Goal: Information Seeking & Learning: Learn about a topic

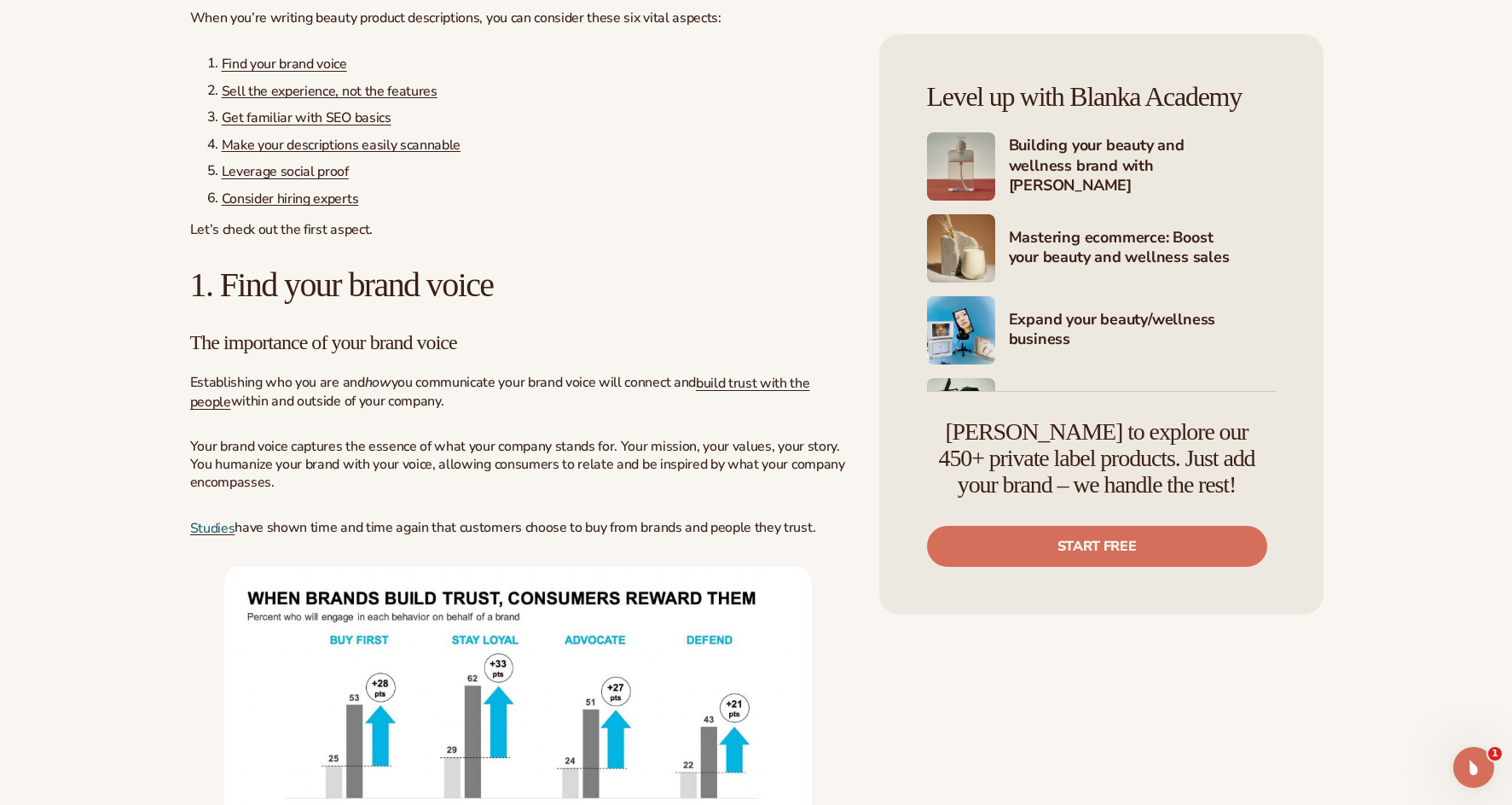
scroll to position [788, 0]
click at [938, 425] on h4 "[PERSON_NAME] to explore our 450+ private label products. Just add your brand –…" at bounding box center [1097, 459] width 340 height 79
drag, startPoint x: 947, startPoint y: 431, endPoint x: 1259, endPoint y: 443, distance: 312.2
click at [1259, 443] on h4 "[PERSON_NAME] to explore our 450+ private label products. Just add your brand –…" at bounding box center [1097, 459] width 340 height 79
click at [1264, 473] on h4 "[PERSON_NAME] to explore our 450+ private label products. Just add your brand –…" at bounding box center [1097, 459] width 340 height 79
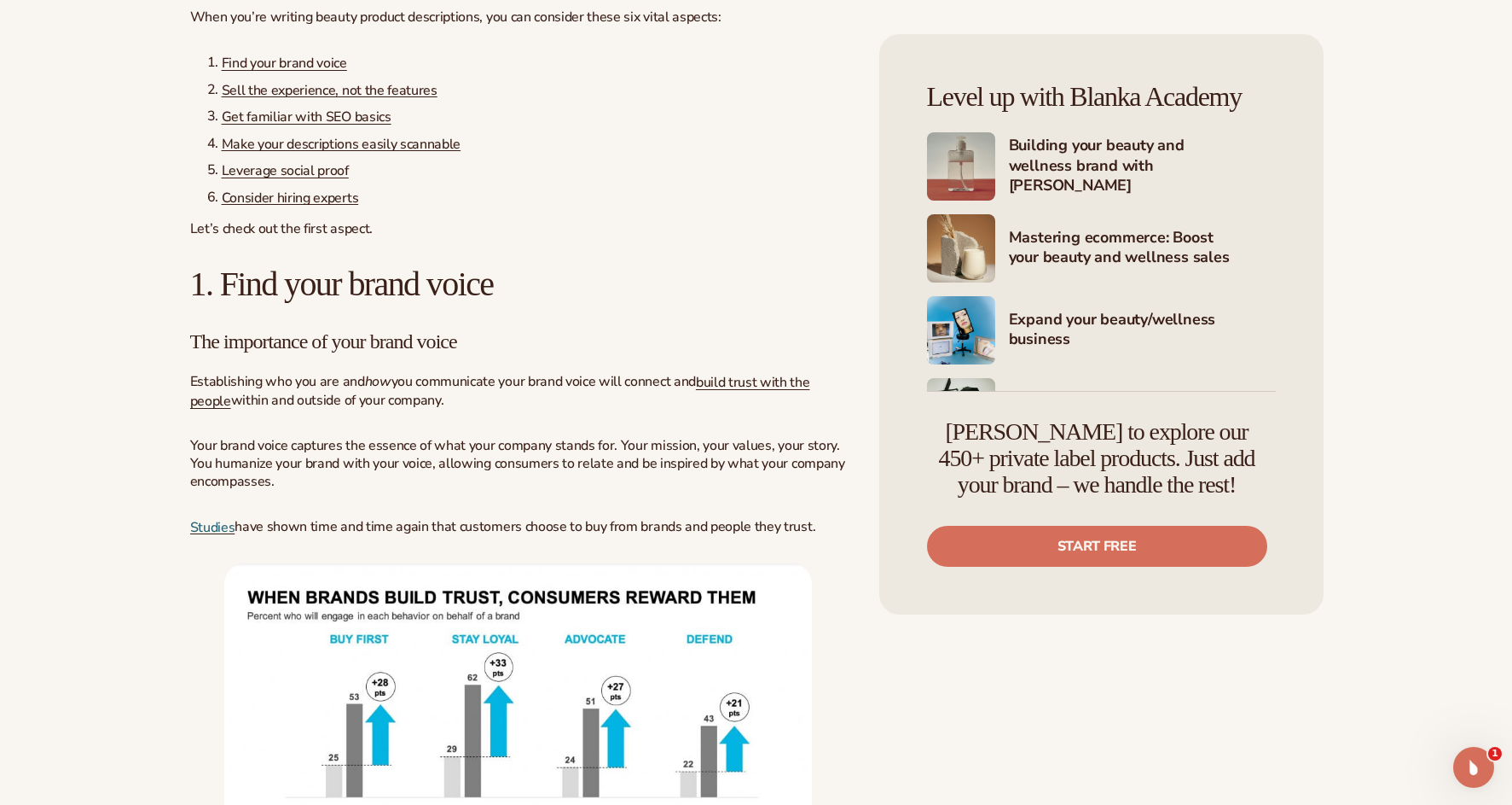
drag, startPoint x: 1255, startPoint y: 487, endPoint x: 945, endPoint y: 422, distance: 316.7
click at [945, 422] on h4 "[PERSON_NAME] to explore our 450+ private label products. Just add your brand –…" at bounding box center [1097, 459] width 340 height 79
drag, startPoint x: 928, startPoint y: 96, endPoint x: 1280, endPoint y: 94, distance: 352.0
click at [1280, 94] on div "Level up with Blanka Academy Building your beauty and wellness brand with Blank…" at bounding box center [1102, 324] width 445 height 580
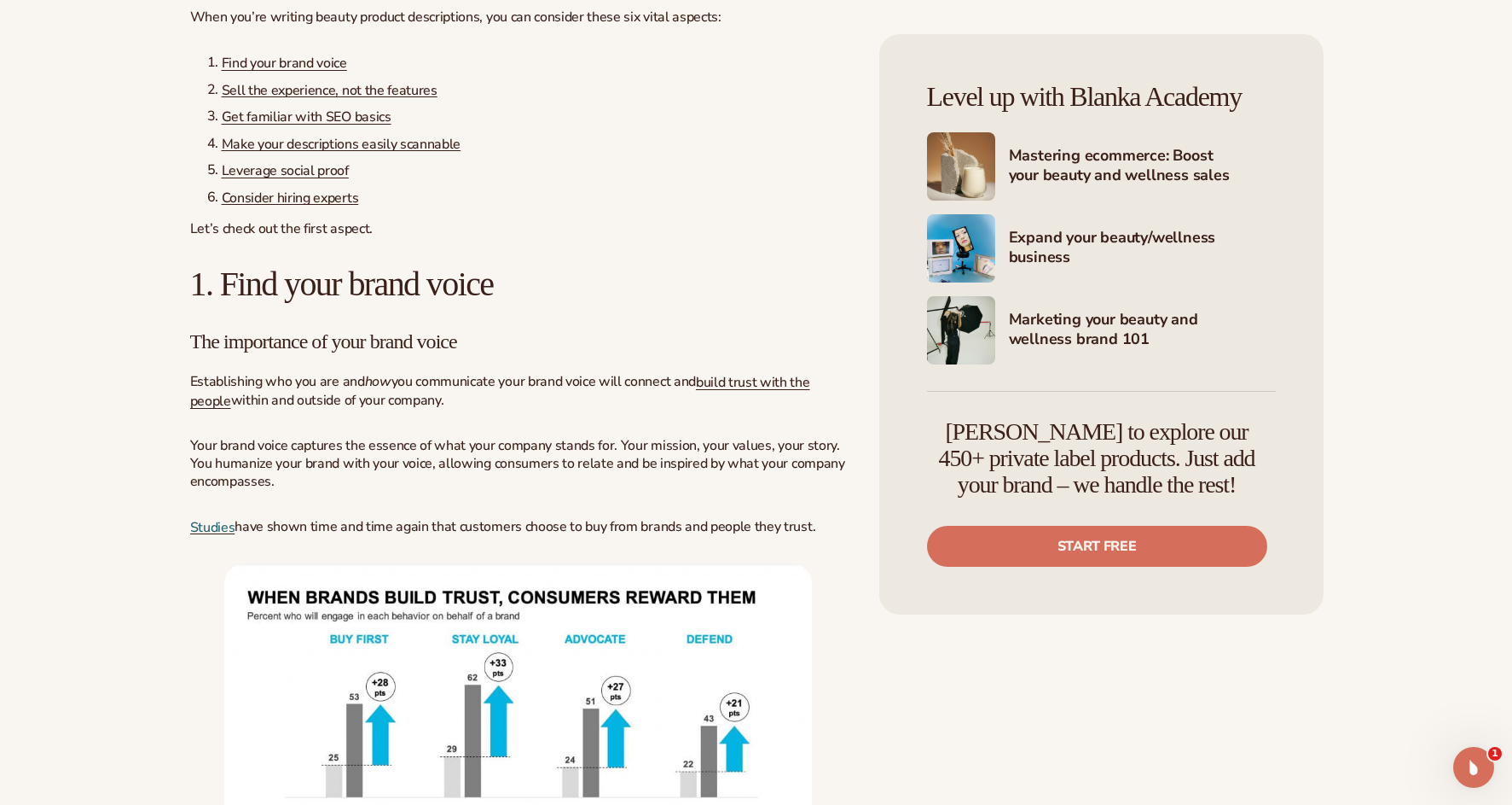
scroll to position [0, 0]
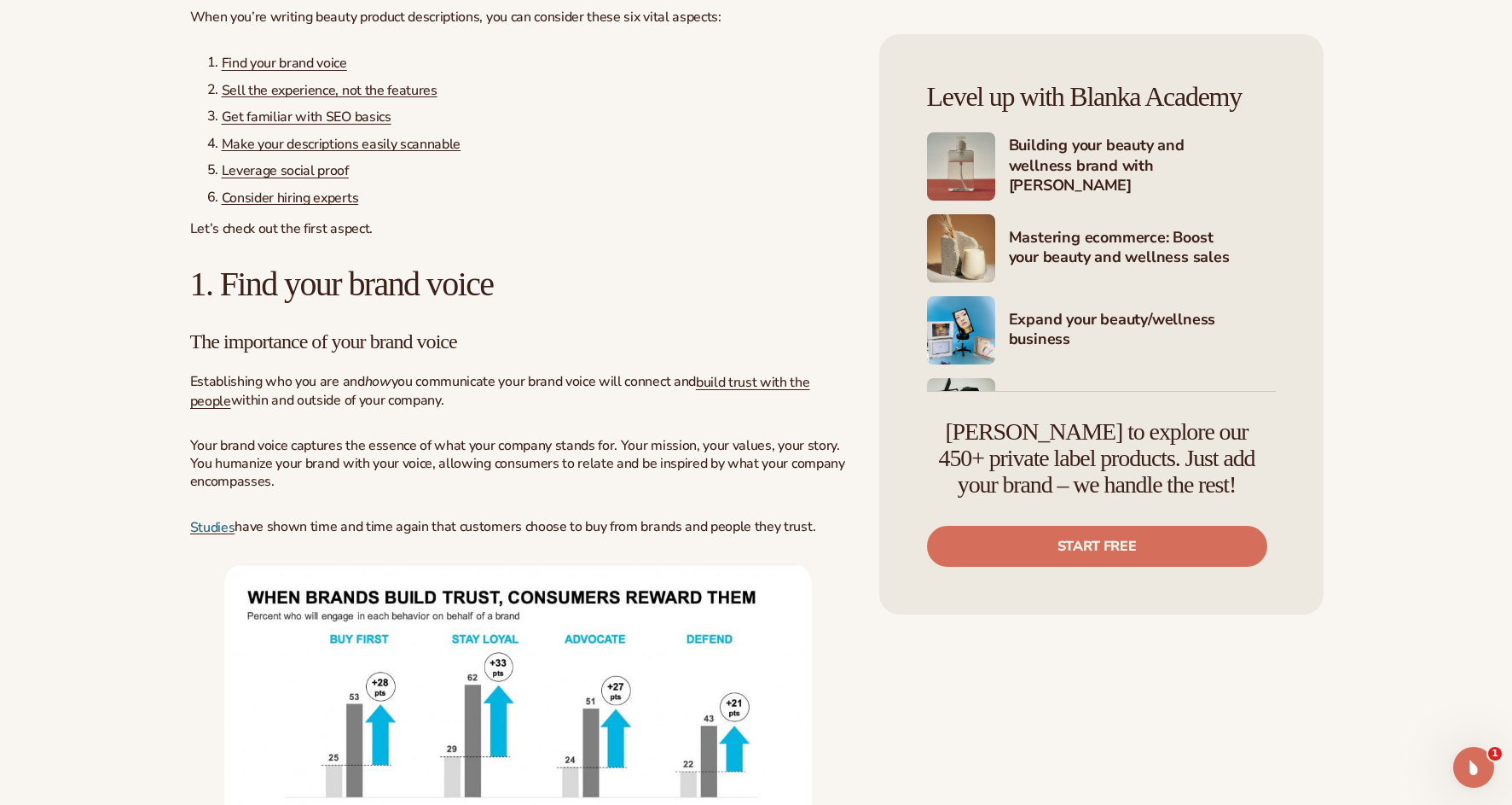
drag, startPoint x: 954, startPoint y: 435, endPoint x: 1266, endPoint y: 488, distance: 316.5
click at [1266, 488] on h4 "[PERSON_NAME] to explore our 450+ private label products. Just add your brand –…" at bounding box center [1097, 459] width 340 height 79
click at [1219, 476] on h4 "[PERSON_NAME] to explore our 450+ private label products. Just add your brand –…" at bounding box center [1097, 459] width 340 height 79
drag, startPoint x: 1253, startPoint y: 490, endPoint x: 912, endPoint y: 441, distance: 344.5
click at [912, 441] on div "Level up with Blanka Academy Building your beauty and wellness brand with Blank…" at bounding box center [1102, 324] width 445 height 580
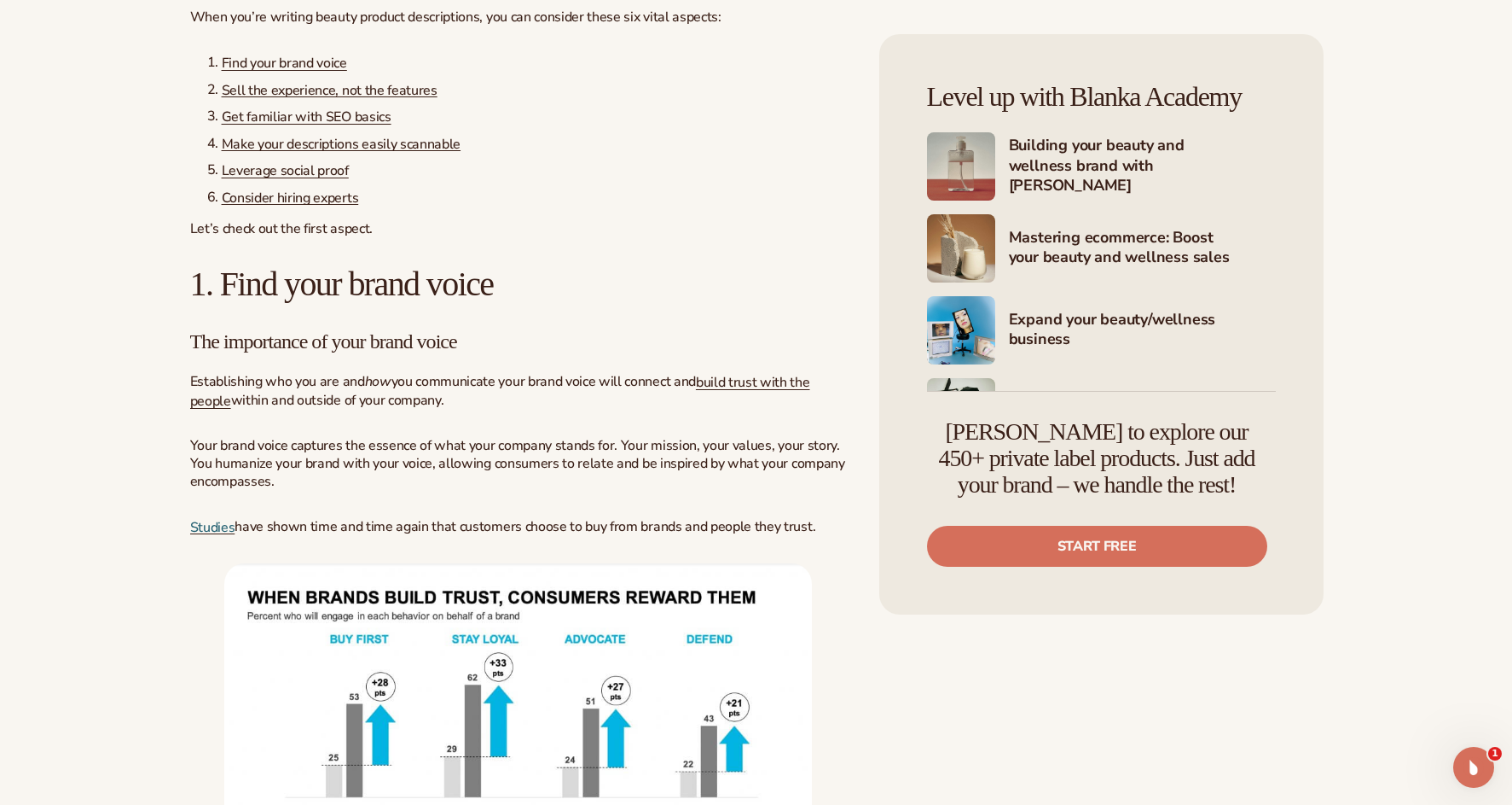
click at [945, 434] on h4 "[PERSON_NAME] to explore our 450+ private label products. Just add your brand –…" at bounding box center [1097, 459] width 340 height 79
drag, startPoint x: 946, startPoint y: 436, endPoint x: 1248, endPoint y: 494, distance: 307.5
click at [1248, 494] on h4 "[PERSON_NAME] to explore our 450+ private label products. Just add your brand –…" at bounding box center [1097, 459] width 340 height 79
click at [1280, 492] on div "Level up with Blanka Academy Building your beauty and wellness brand with Blank…" at bounding box center [1102, 324] width 445 height 580
drag, startPoint x: 1251, startPoint y: 480, endPoint x: 931, endPoint y: 437, distance: 322.9
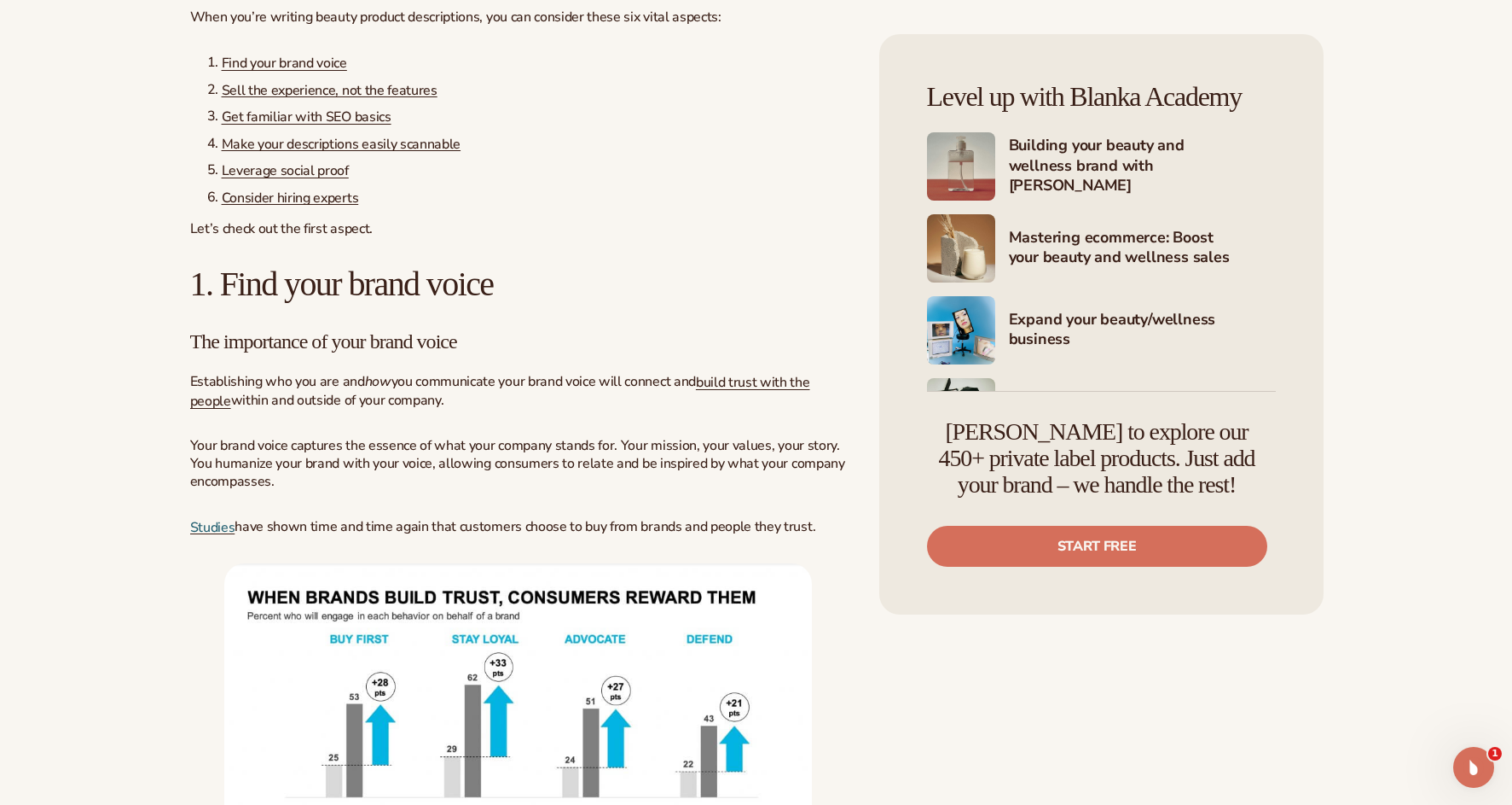
click at [931, 437] on h4 "[PERSON_NAME] to explore our 450+ private label products. Just add your brand –…" at bounding box center [1097, 459] width 340 height 79
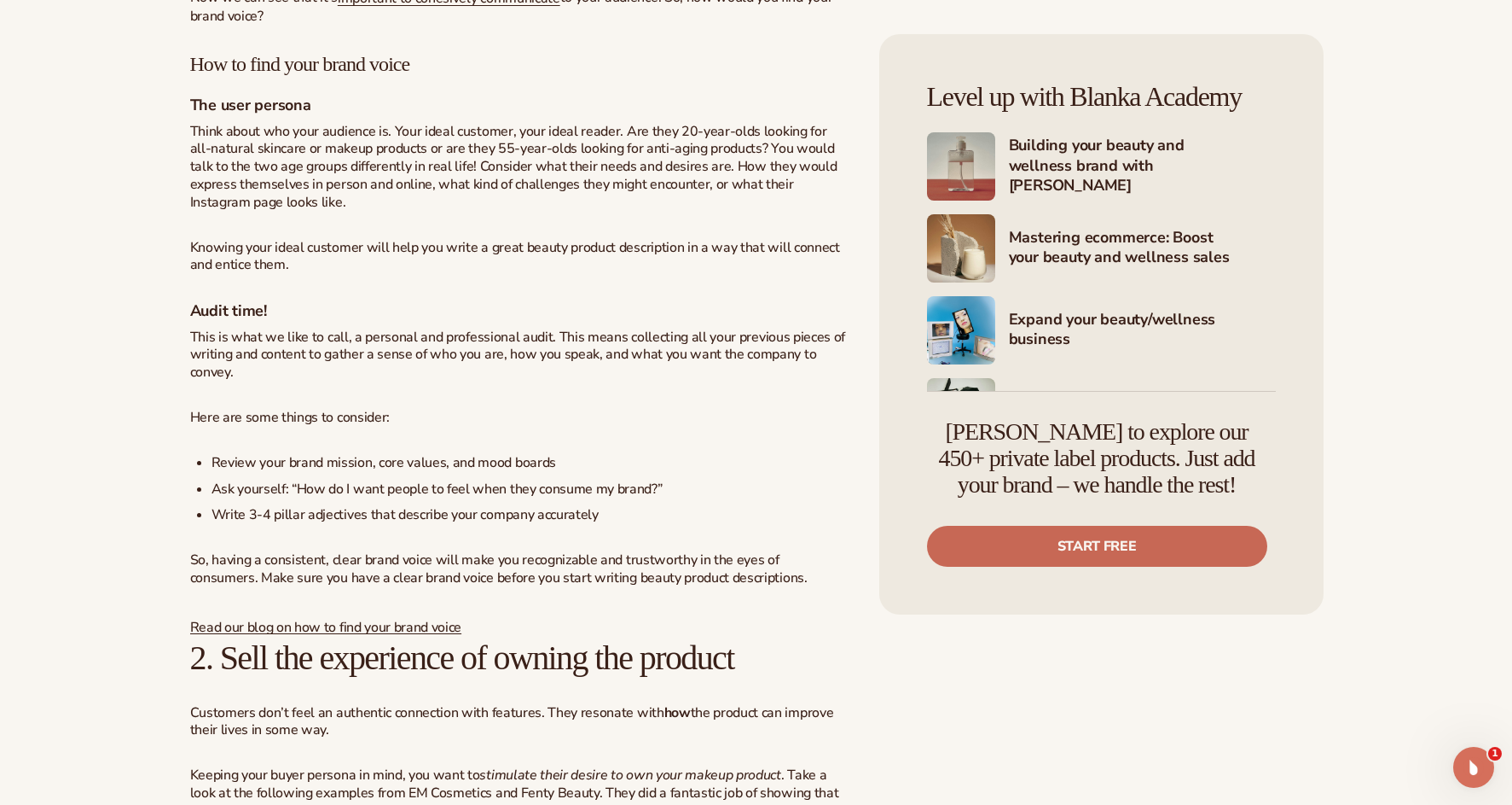
scroll to position [1957, 0]
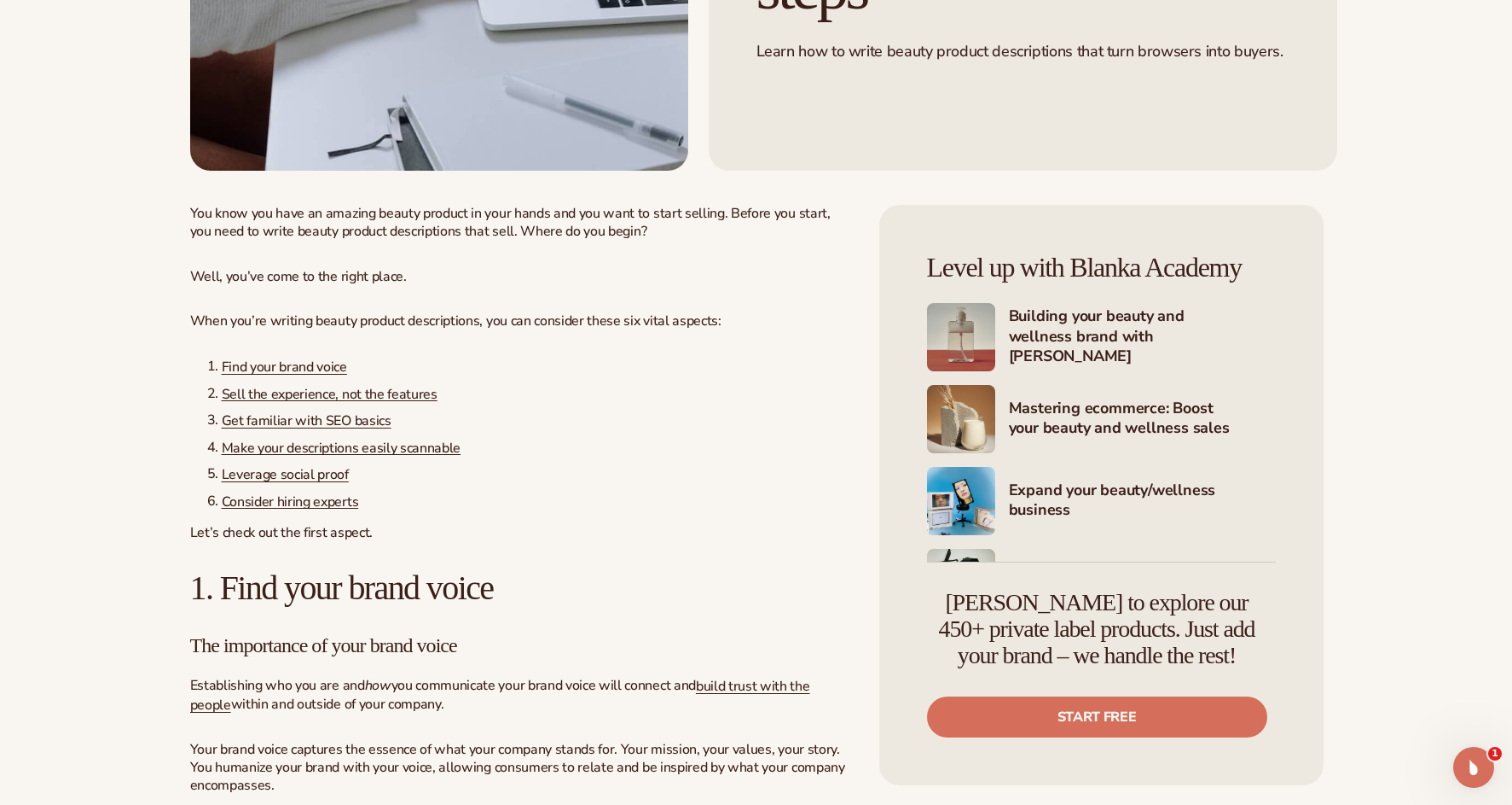
scroll to position [486, 0]
